Goal: Check status: Check status

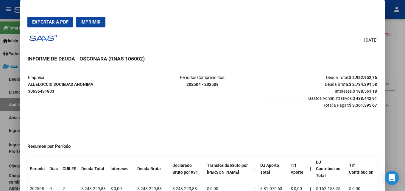
click at [404, 74] on div at bounding box center [202, 95] width 405 height 191
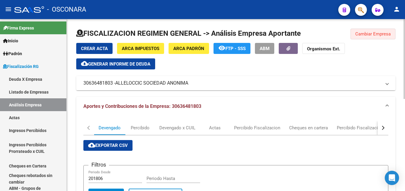
click at [365, 33] on span "Cambiar Empresa" at bounding box center [372, 33] width 35 height 5
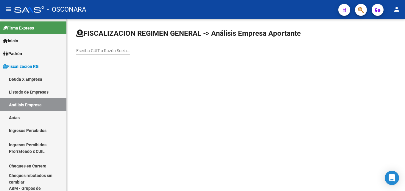
click at [109, 53] on div "Escriba CUIT o Razón Social para buscar" at bounding box center [103, 49] width 54 height 12
click at [108, 51] on input "Escriba CUIT o Razón Social para buscar" at bounding box center [103, 50] width 54 height 5
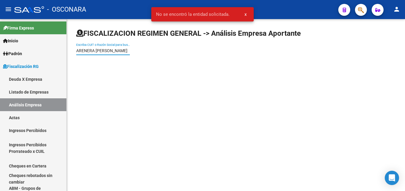
type input "ARENERA [PERSON_NAME]"
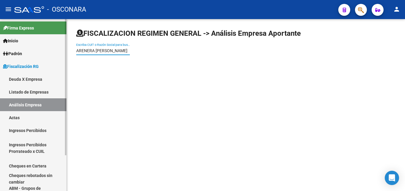
drag, startPoint x: 128, startPoint y: 51, endPoint x: 0, endPoint y: 47, distance: 127.7
click at [0, 47] on mat-sidenav-container "Firma Express Inicio Calendario SSS Instructivos Contacto OS Padrón Afiliados E…" at bounding box center [202, 105] width 405 height 172
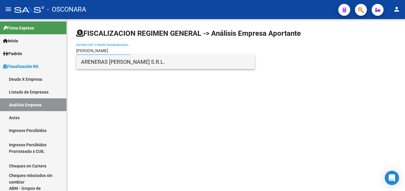
type input "[PERSON_NAME]"
click at [84, 61] on span "ARENERAS [PERSON_NAME] S.R.L." at bounding box center [165, 62] width 169 height 14
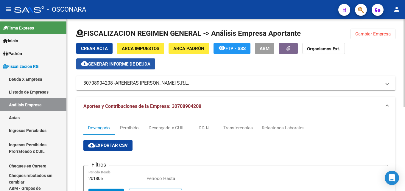
click at [106, 65] on span "Generar informe de deuda" at bounding box center [119, 63] width 62 height 5
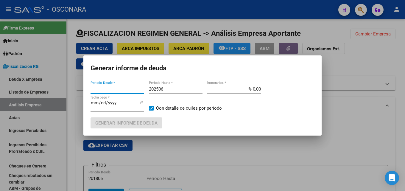
type input "201806"
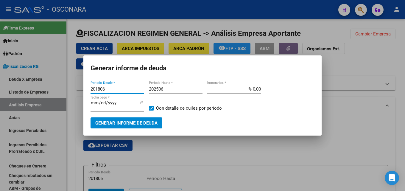
click at [169, 90] on input "202506" at bounding box center [176, 88] width 54 height 5
type input "202508"
type input "% 15,00"
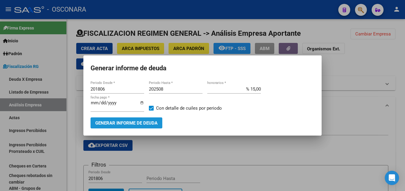
click at [101, 124] on span "Generar informe de deuda" at bounding box center [126, 122] width 62 height 5
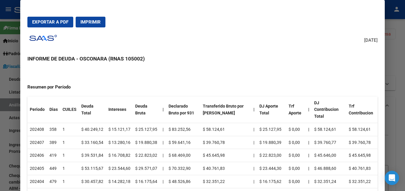
scroll to position [59, 0]
drag, startPoint x: 52, startPoint y: 122, endPoint x: 176, endPoint y: 184, distance: 138.8
click at [176, 184] on table "Periodo Dias CUILES Deuda Total Intereses Deuda Bruta | Declarado Bruto por 931…" at bounding box center [202, 148] width 350 height 105
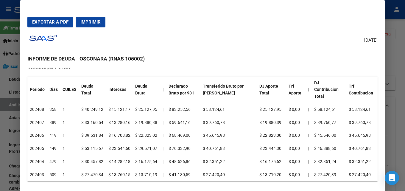
scroll to position [89, 0]
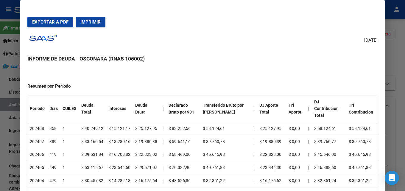
scroll to position [0, 0]
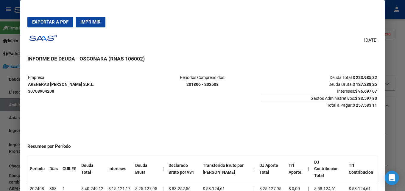
click at [404, 104] on div at bounding box center [202, 95] width 405 height 191
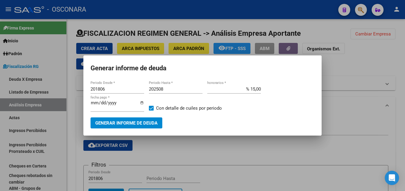
click at [382, 85] on div at bounding box center [202, 95] width 405 height 191
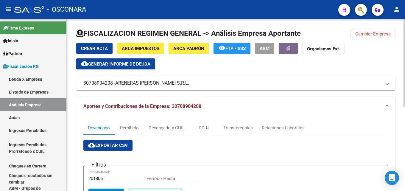
click at [328, 68] on div "Crear Acta ARCA Impuestos ARCA Padrón remove_red_eye FTP - SSS ABM Organismos E…" at bounding box center [235, 56] width 319 height 26
click at [379, 32] on span "Cambiar Empresa" at bounding box center [372, 33] width 35 height 5
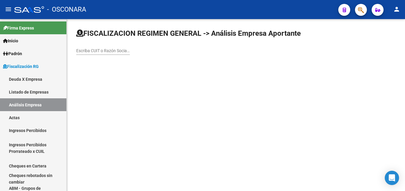
click at [122, 48] on div "Escriba CUIT o Razón Social para buscar" at bounding box center [103, 49] width 54 height 12
type input "INCLUMAR"
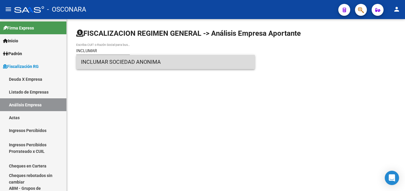
click at [116, 63] on span "INCLUMAR SOCIEDAD ANONIMA" at bounding box center [165, 62] width 169 height 14
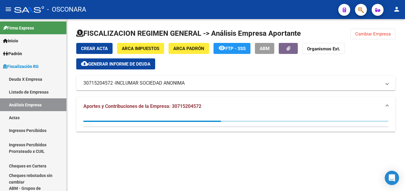
click at [124, 64] on span "Generar informe de deuda" at bounding box center [119, 63] width 62 height 5
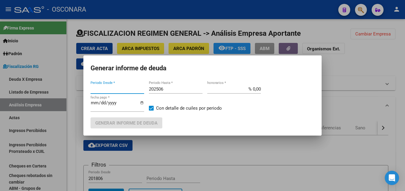
type input "202206"
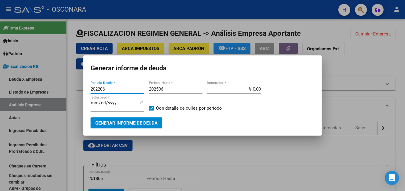
click at [178, 88] on input "202506" at bounding box center [176, 88] width 54 height 5
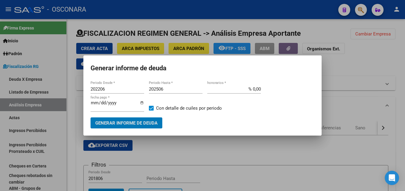
click at [178, 88] on input "202506" at bounding box center [176, 88] width 54 height 5
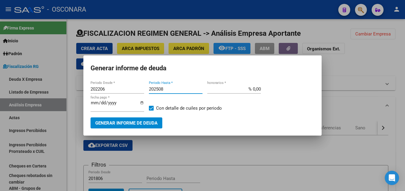
type input "202508"
drag, startPoint x: 243, startPoint y: 88, endPoint x: 385, endPoint y: 88, distance: 141.9
click at [381, 87] on div "Generar informe de deuda 202206 Periodo Desde * 202508 Periodo Hasta * % 0,00 h…" at bounding box center [202, 95] width 405 height 191
type input "% 15,00"
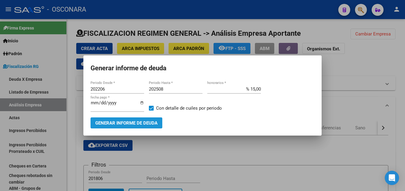
click at [118, 127] on button "Generar informe de deuda" at bounding box center [126, 122] width 72 height 11
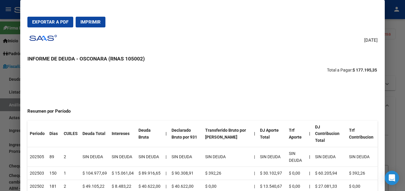
scroll to position [59, 0]
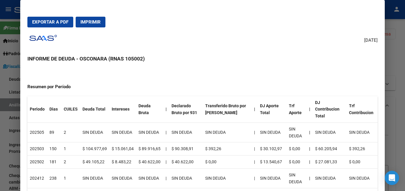
drag, startPoint x: 261, startPoint y: 157, endPoint x: 34, endPoint y: 147, distance: 227.2
click at [34, 147] on td "202503" at bounding box center [37, 148] width 20 height 13
click at [142, 155] on td "$ 40.622,00" at bounding box center [149, 161] width 27 height 13
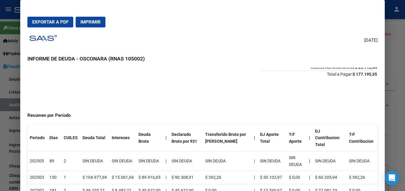
scroll to position [0, 0]
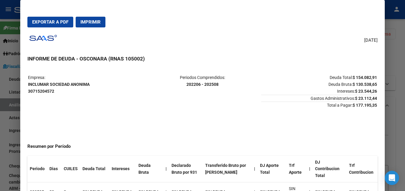
click at [398, 87] on div at bounding box center [202, 95] width 405 height 191
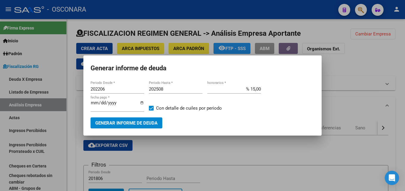
click at [293, 146] on div at bounding box center [202, 95] width 405 height 191
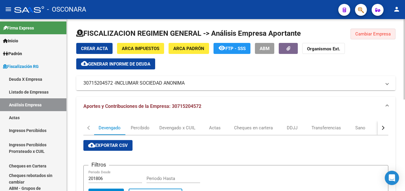
click at [365, 34] on span "Cambiar Empresa" at bounding box center [372, 33] width 35 height 5
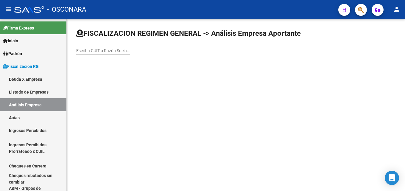
click at [126, 49] on input "Escriba CUIT o Razón Social para buscar" at bounding box center [103, 50] width 54 height 5
